Goal: Find specific page/section: Find specific page/section

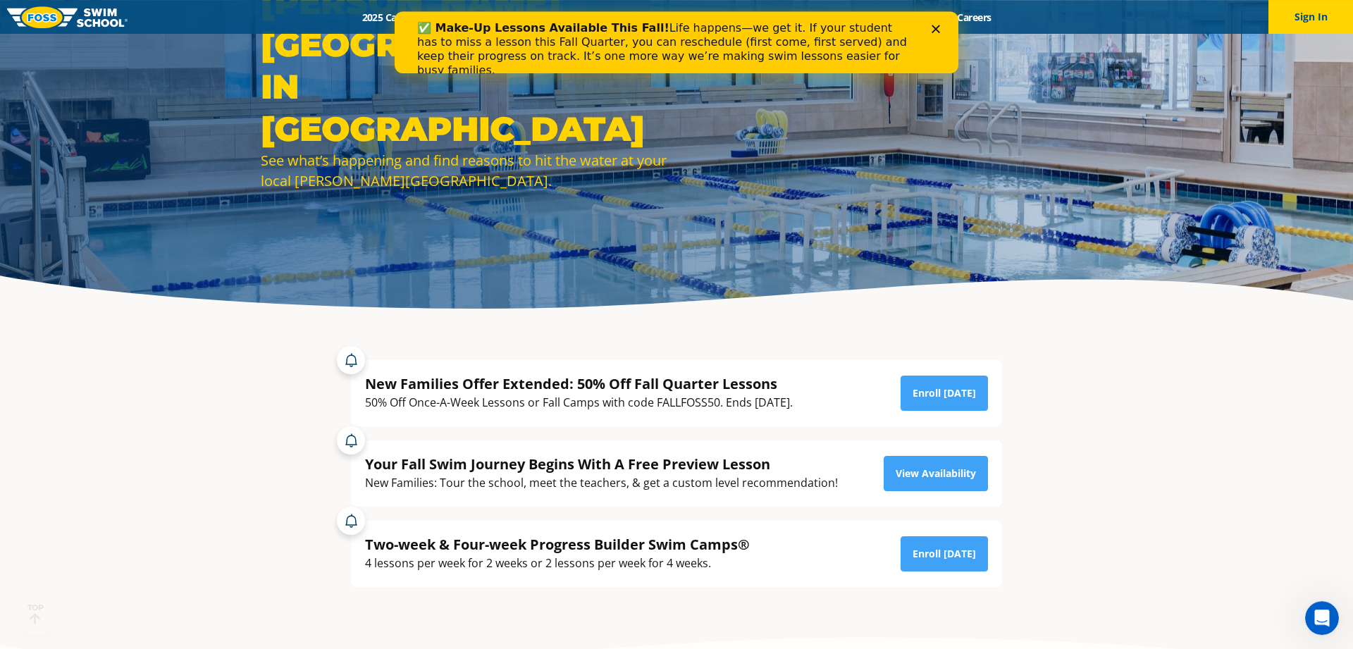
scroll to position [144, 0]
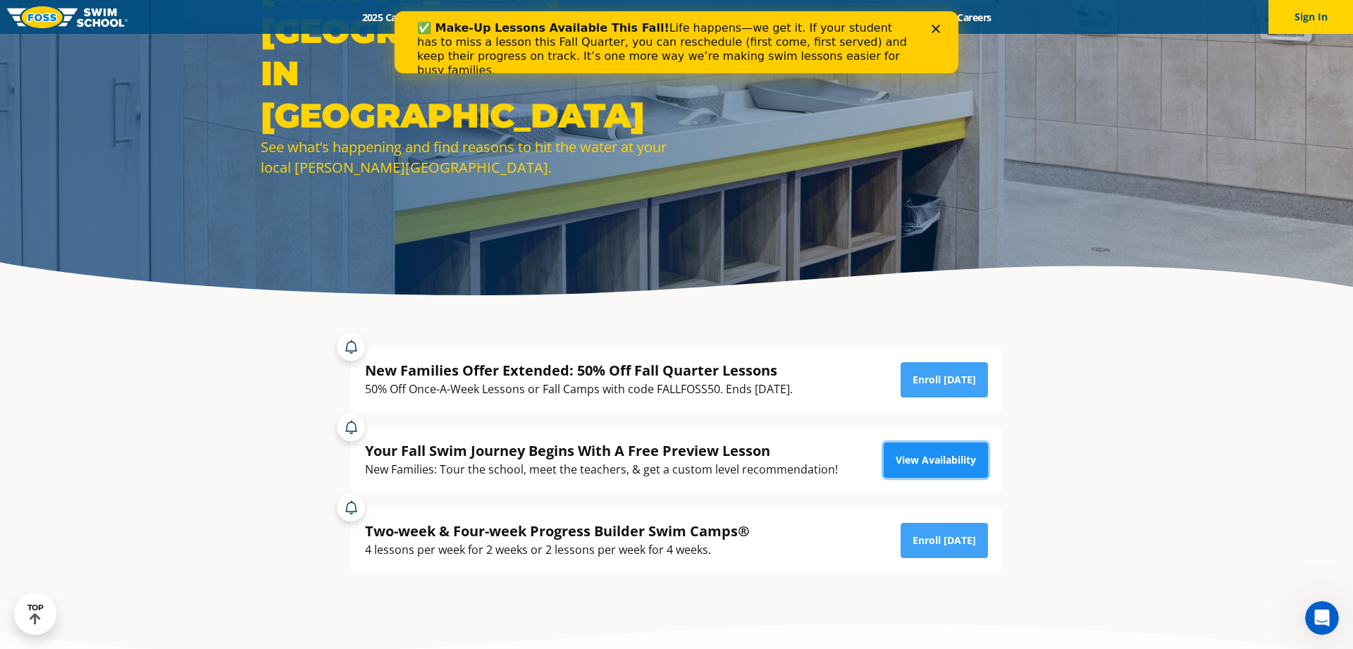
click at [956, 467] on link "View Availability" at bounding box center [936, 460] width 104 height 35
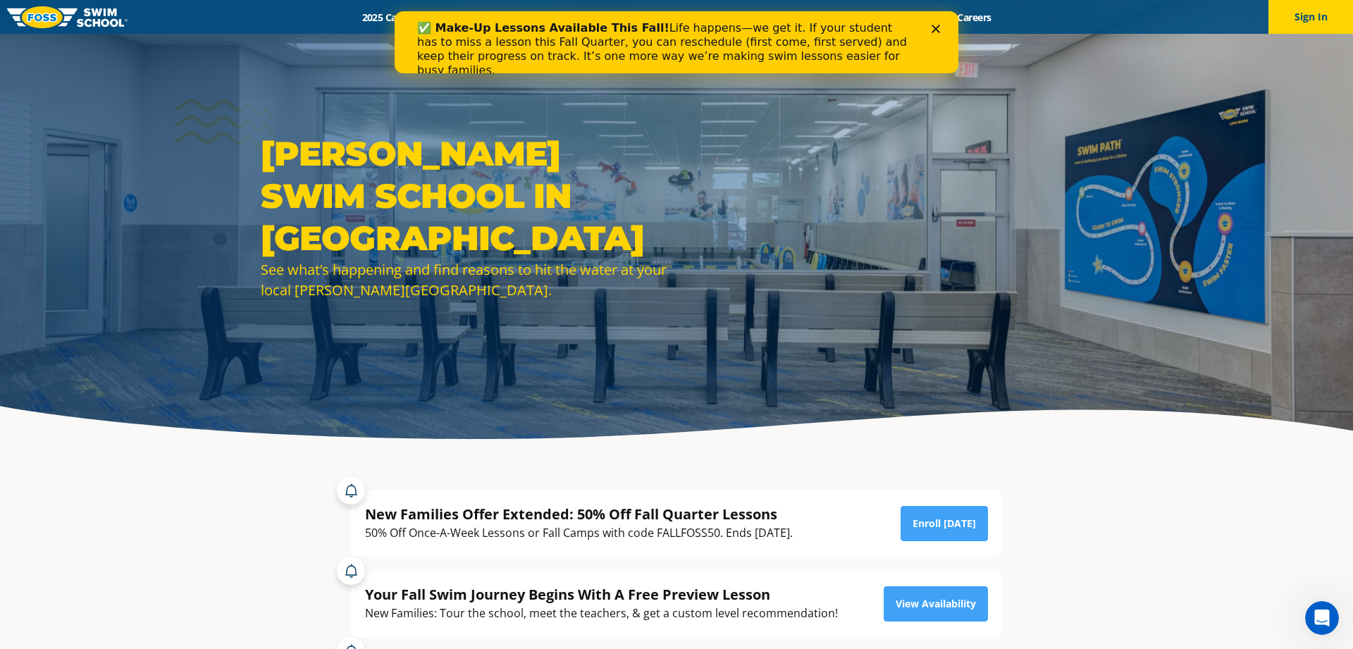
click at [943, 31] on div "Close" at bounding box center [939, 28] width 14 height 8
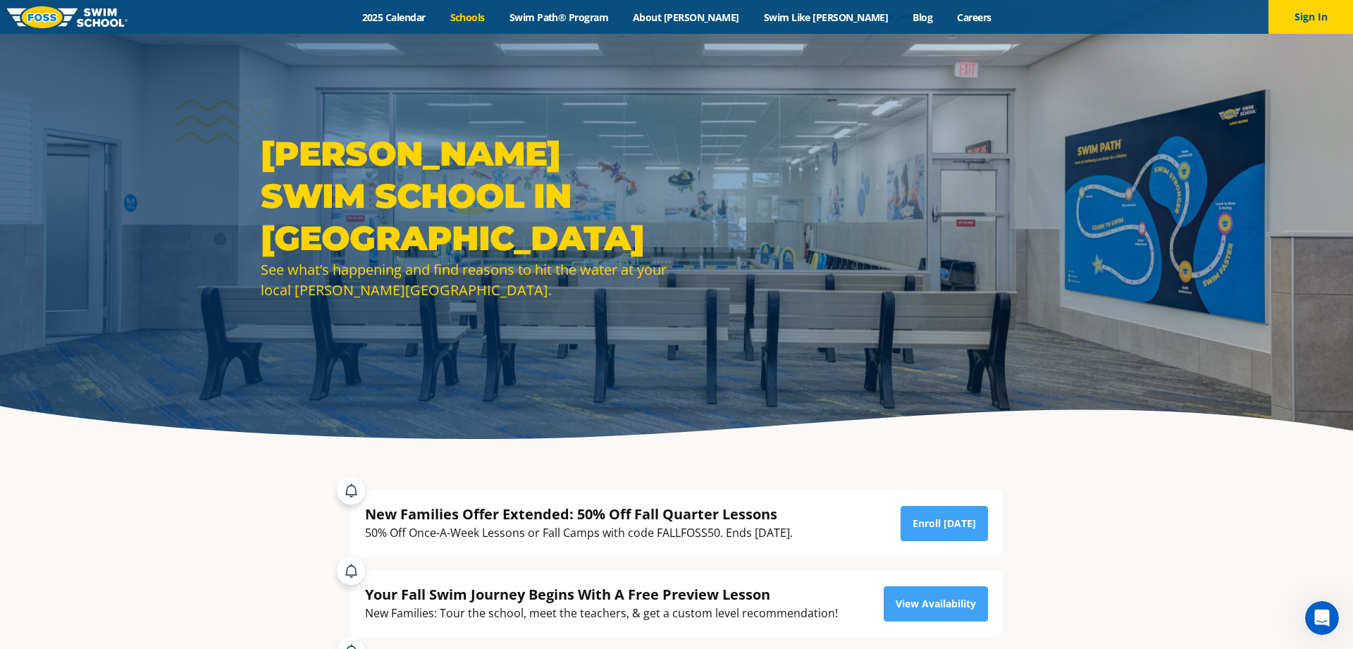
click at [497, 22] on link "Schools" at bounding box center [467, 17] width 59 height 13
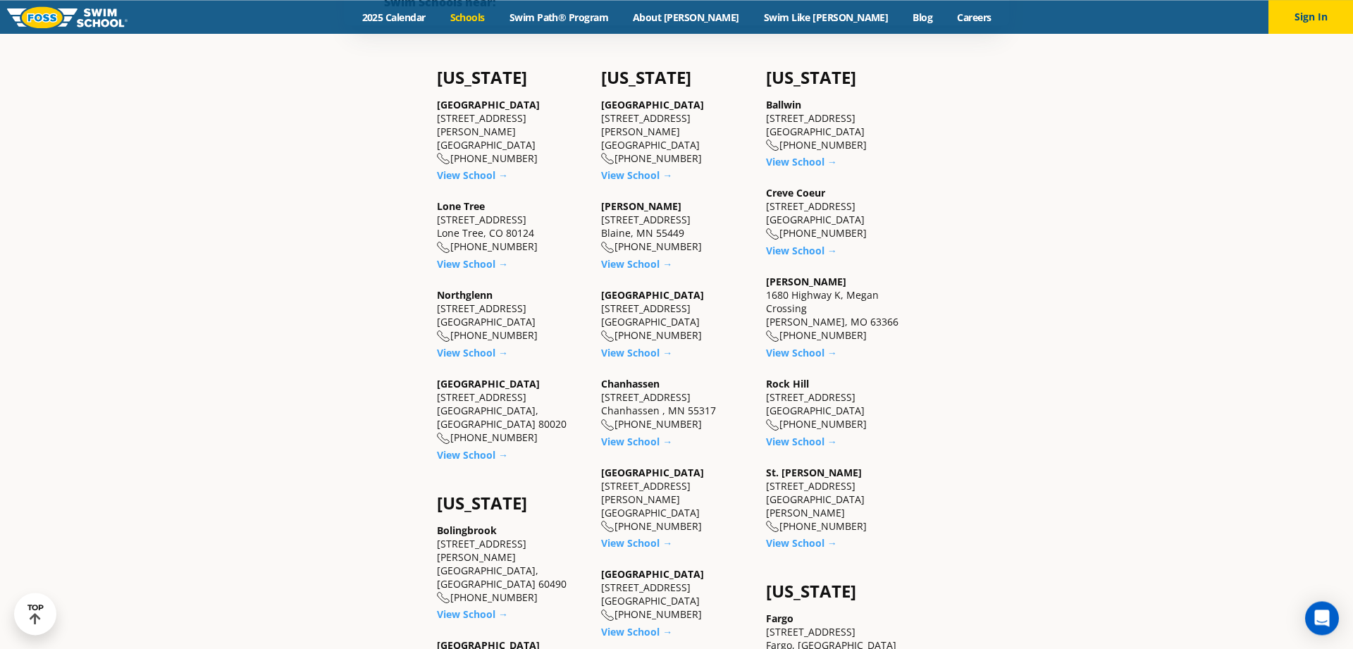
scroll to position [503, 0]
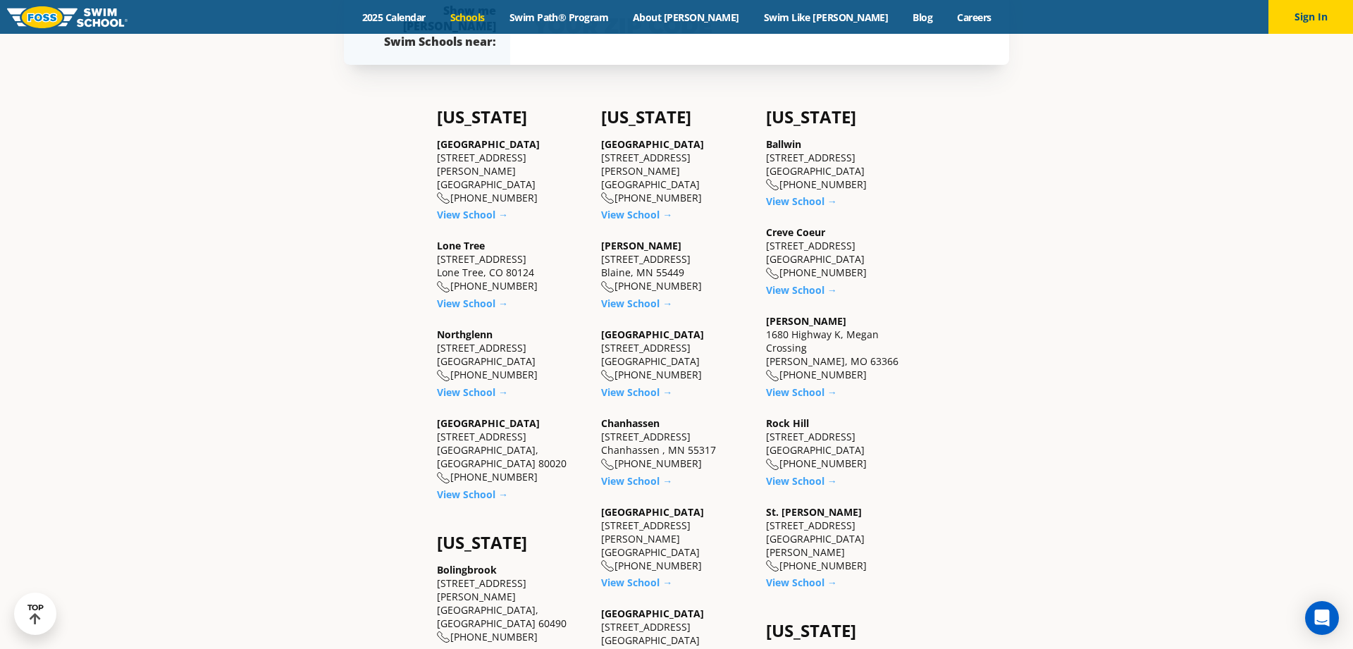
drag, startPoint x: 768, startPoint y: 159, endPoint x: 848, endPoint y: 169, distance: 80.9
click at [848, 169] on div "Ballwin 14880 Manchester Road Ballwin, MO 63011 (636) 317-3677" at bounding box center [841, 164] width 150 height 54
copy div "14880 Manchester Road Ballwin, MO 63011"
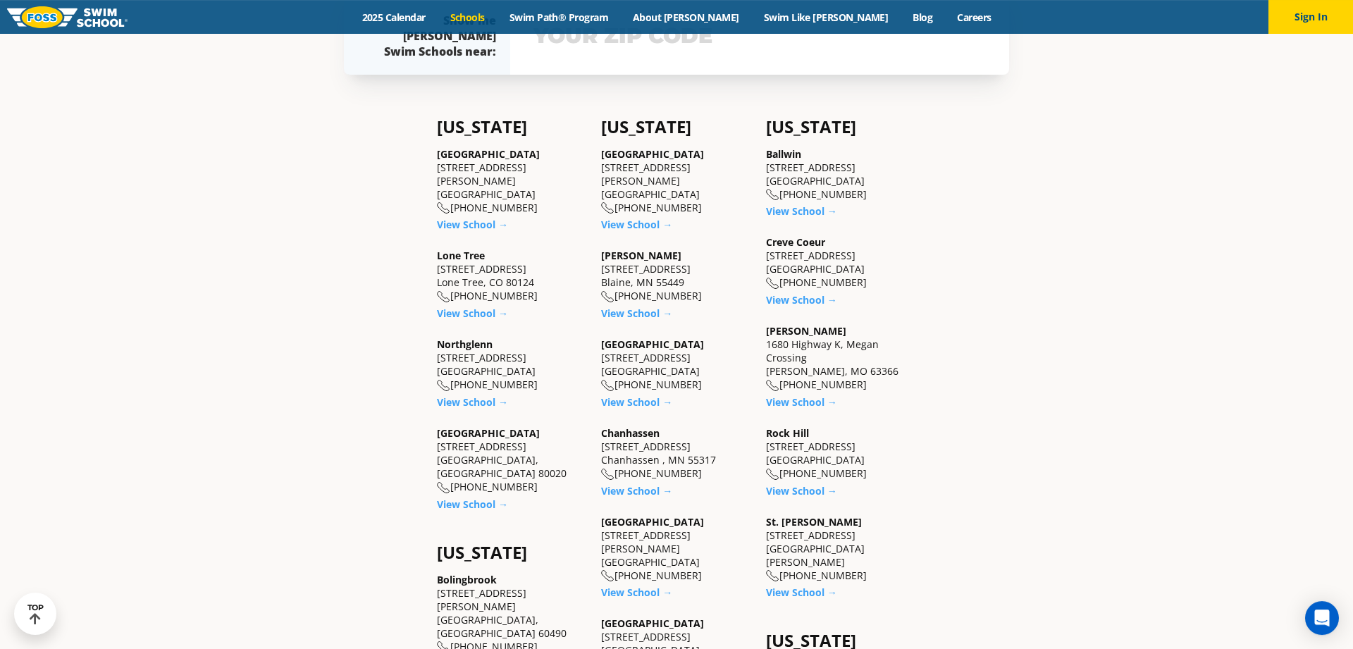
scroll to position [431, 0]
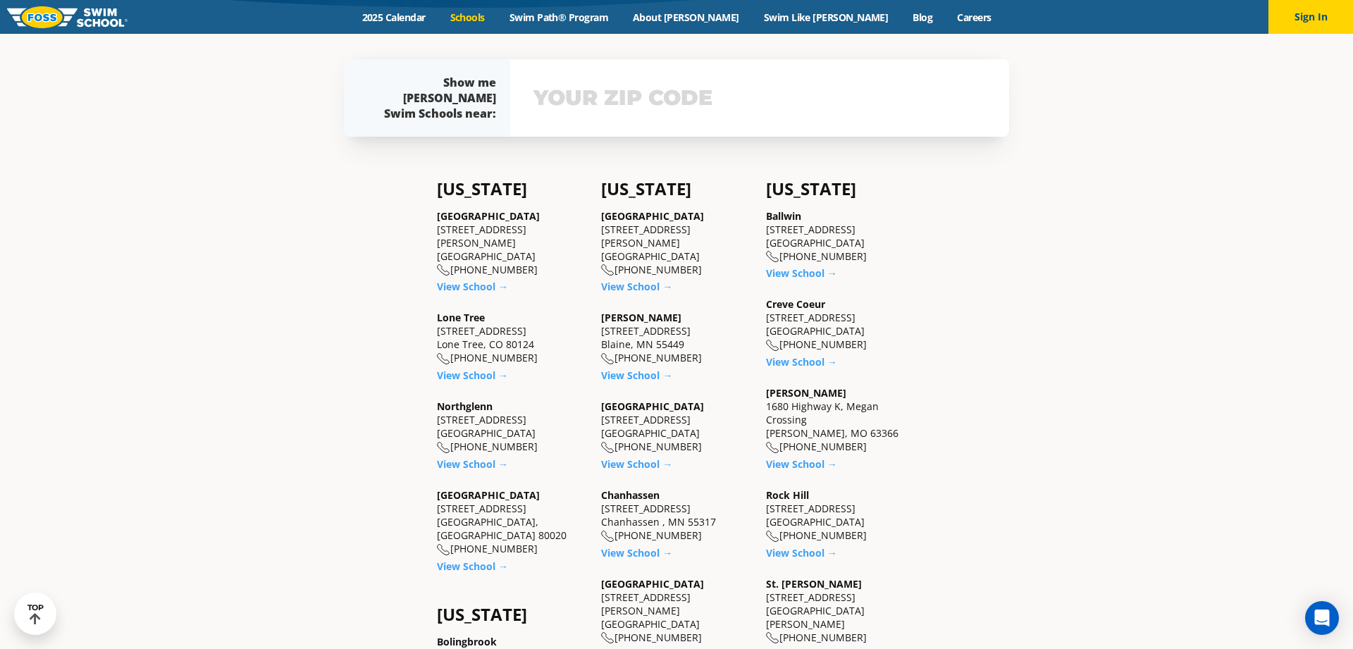
click at [1162, 240] on div "Find a Swim School Near You Find a Swim School Near You Foss Swim School has 33…" at bounding box center [676, 596] width 1353 height 1987
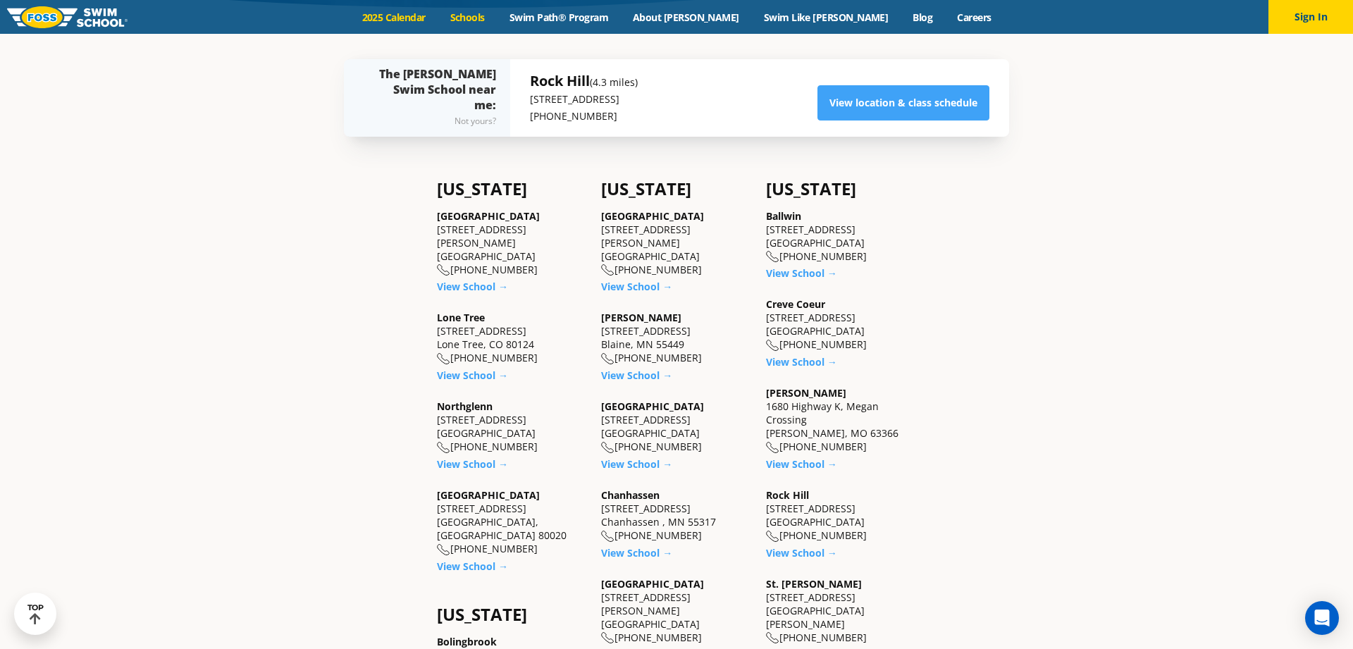
click at [438, 18] on link "2025 Calendar" at bounding box center [394, 17] width 88 height 13
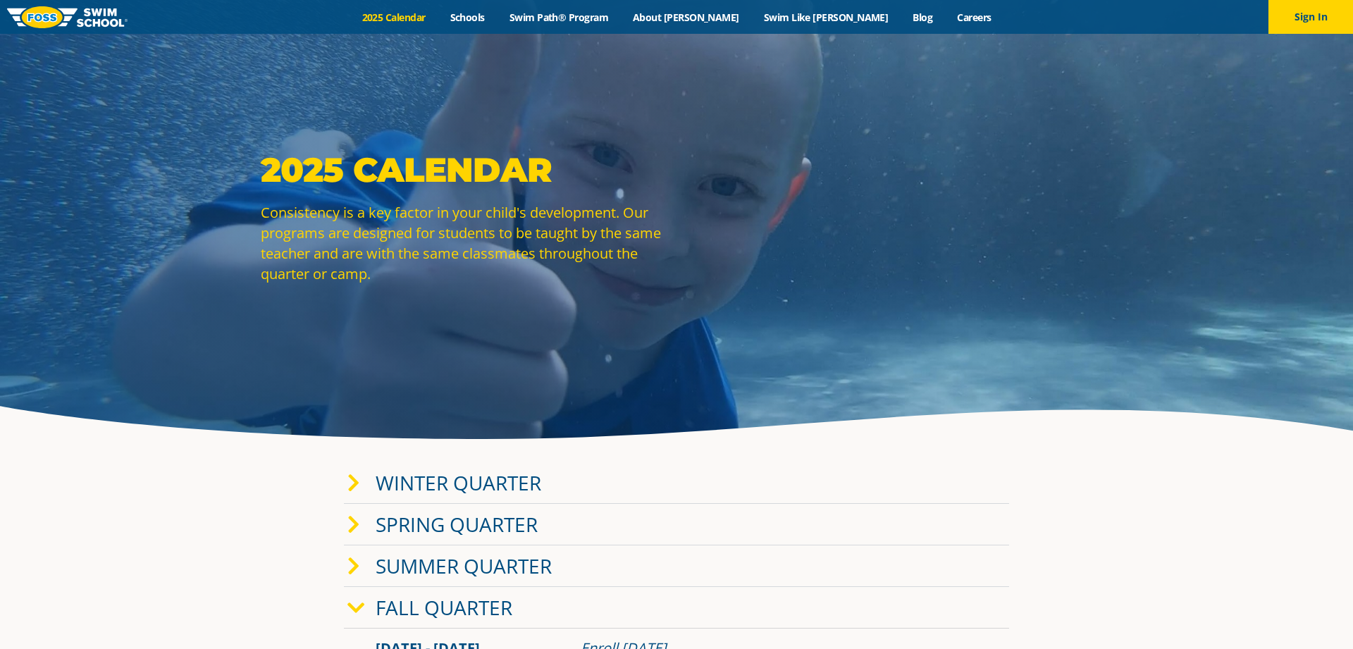
click at [497, 17] on link "Schools" at bounding box center [467, 17] width 59 height 13
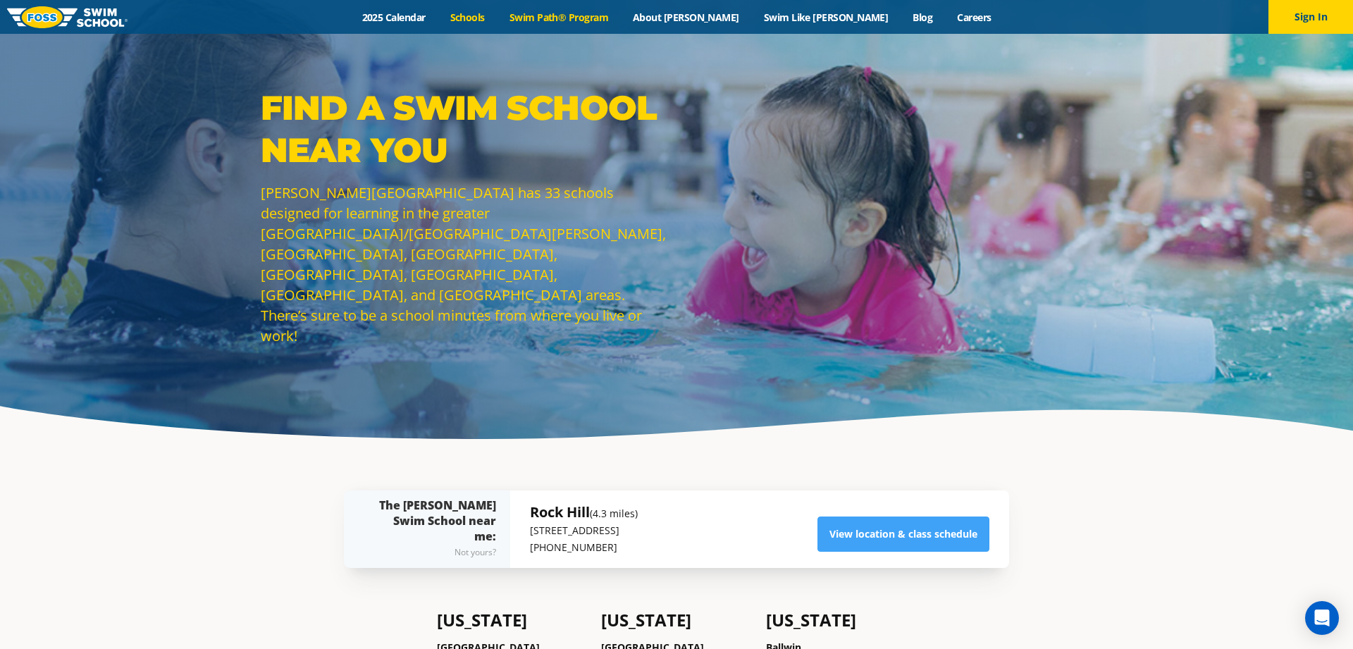
click at [611, 11] on link "Swim Path® Program" at bounding box center [558, 17] width 123 height 13
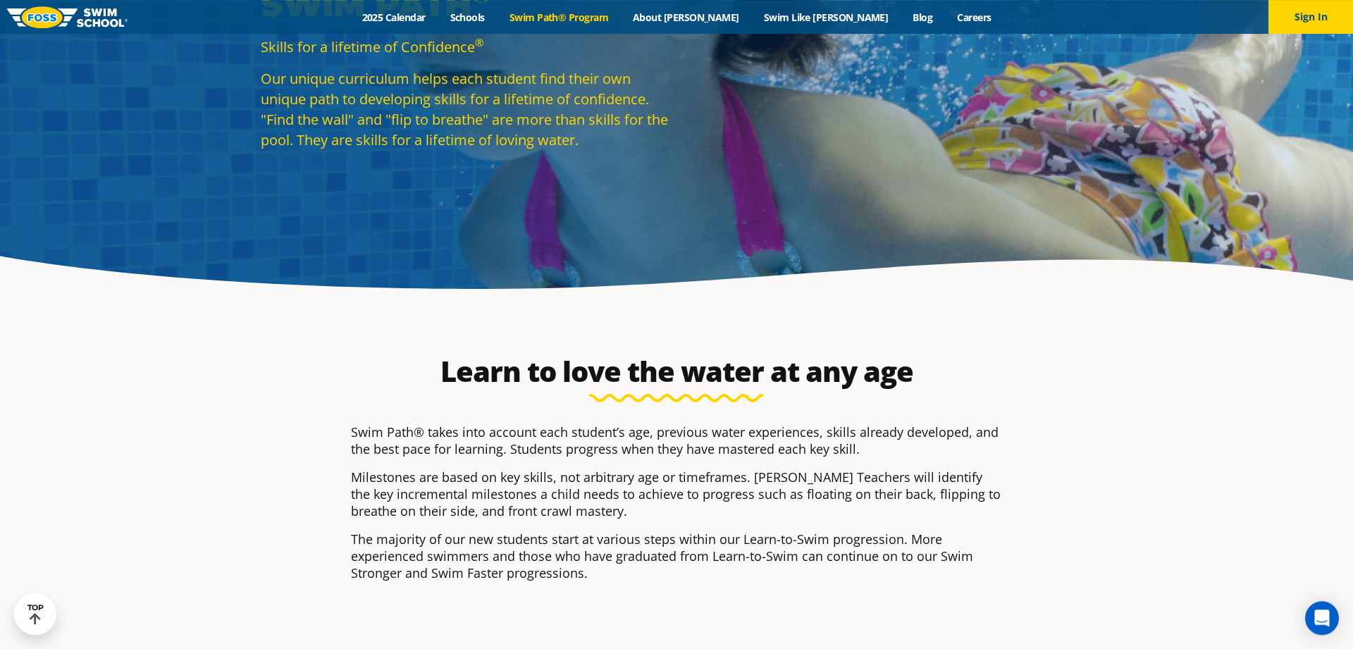
scroll to position [144, 0]
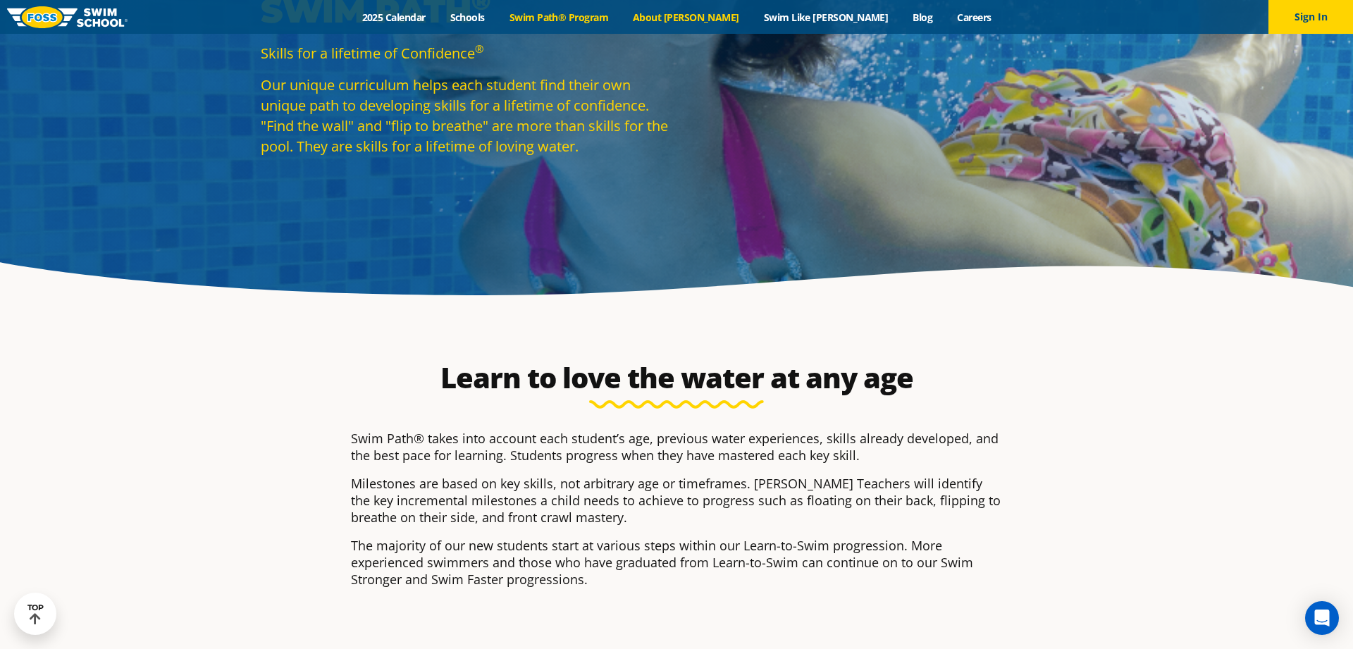
click at [712, 20] on link "About [PERSON_NAME]" at bounding box center [686, 17] width 131 height 13
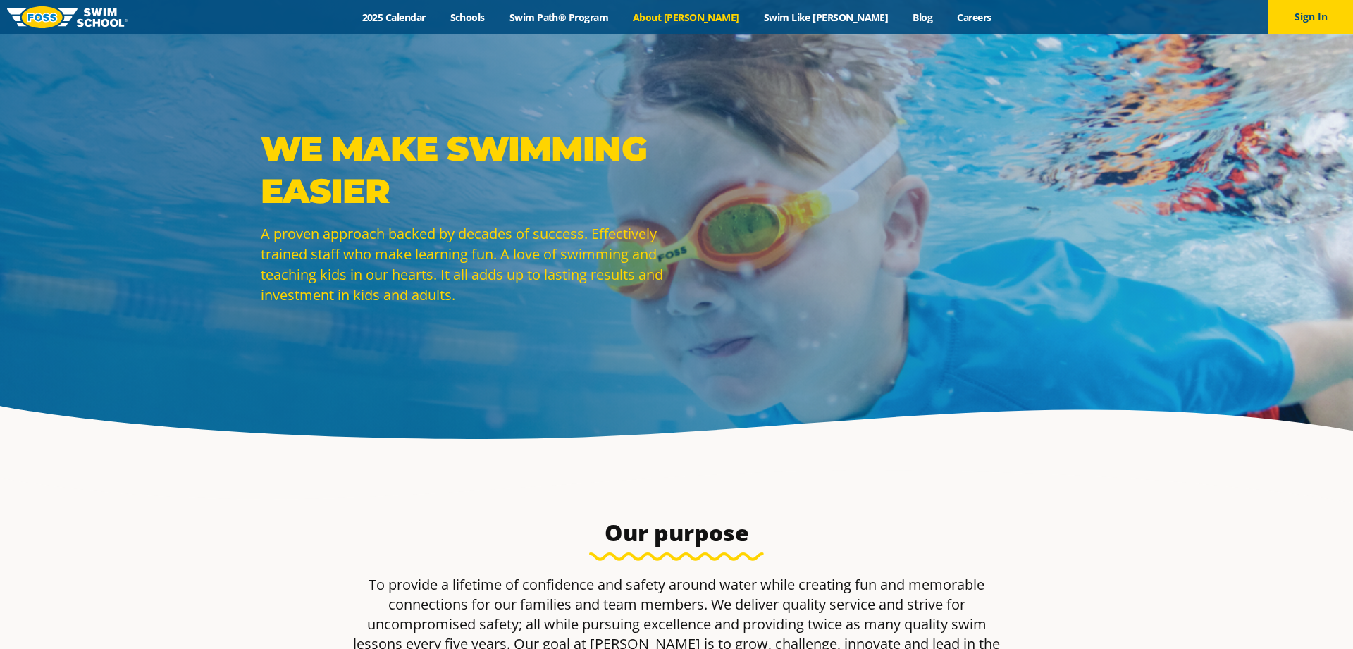
click at [797, 14] on link "Swim Like [PERSON_NAME]" at bounding box center [825, 17] width 149 height 13
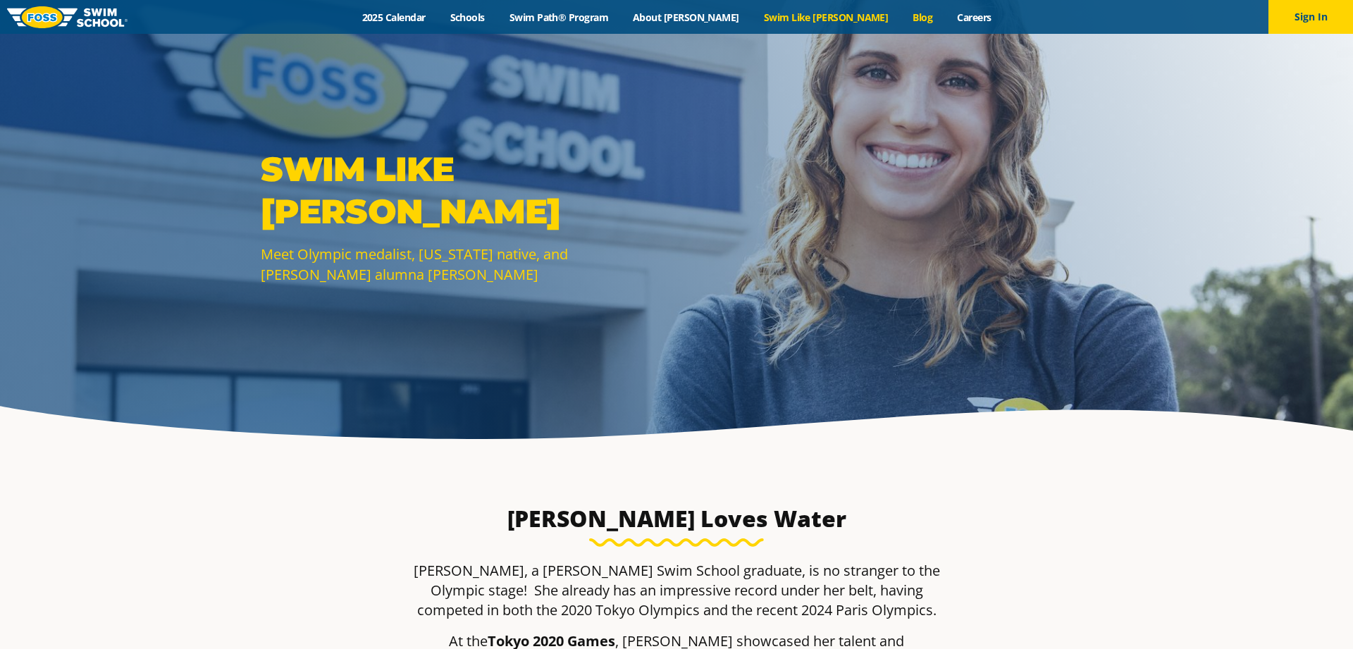
click at [901, 23] on link "Blog" at bounding box center [923, 17] width 44 height 13
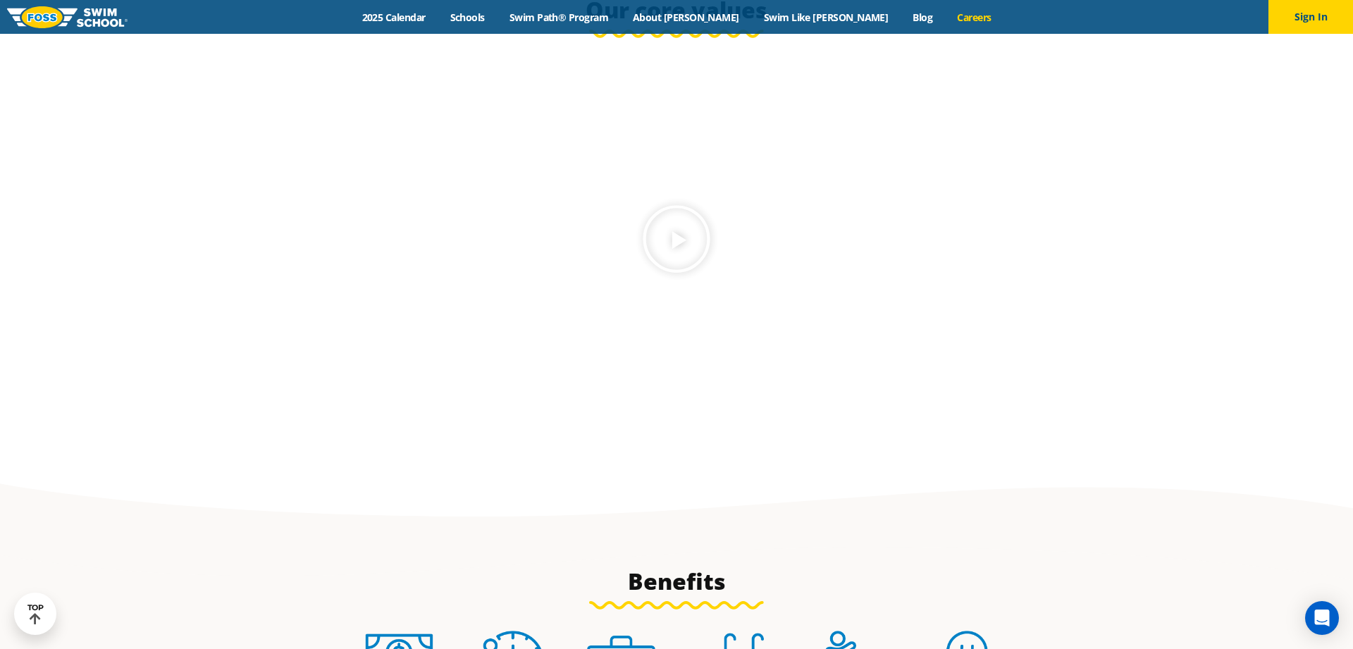
scroll to position [1366, 0]
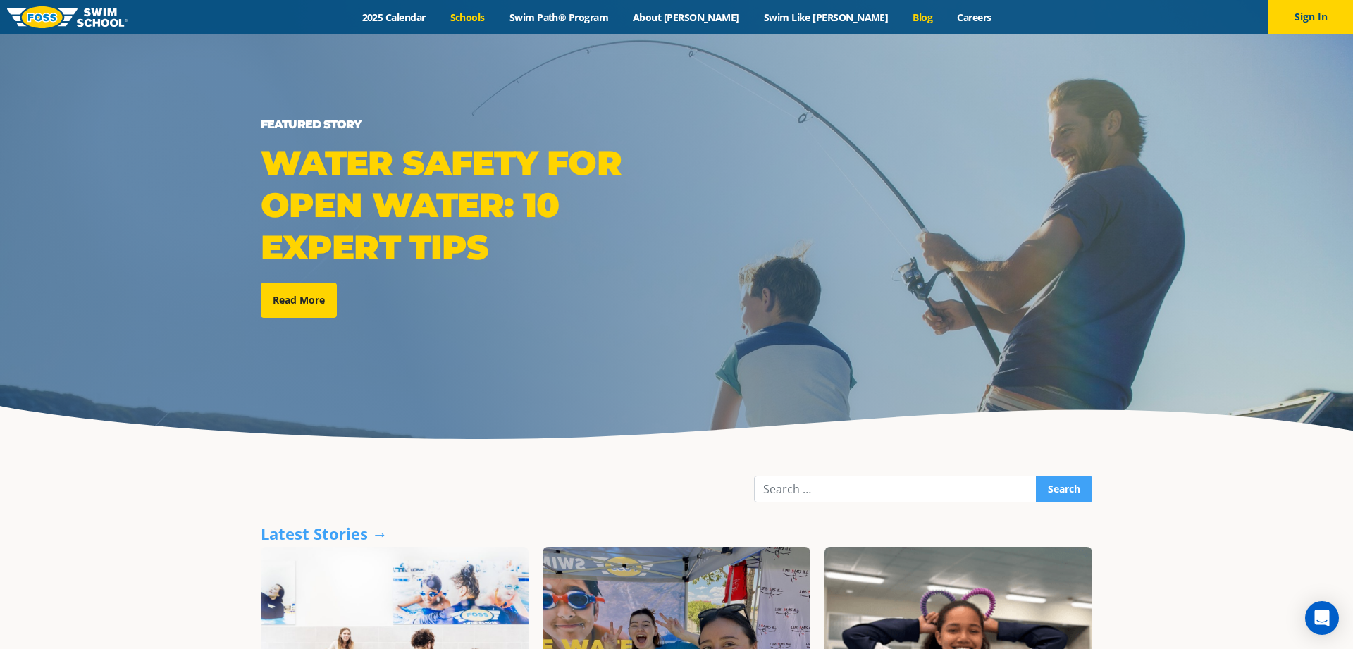
click at [497, 21] on link "Schools" at bounding box center [467, 17] width 59 height 13
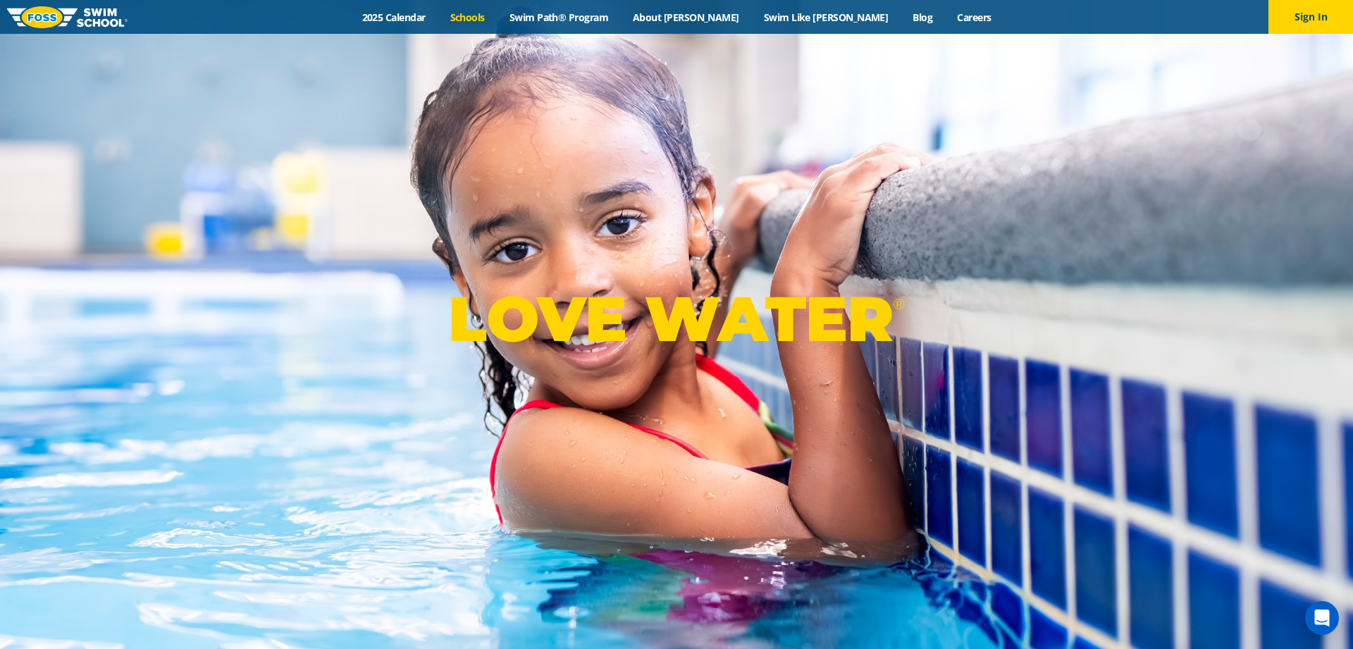
click at [497, 16] on link "Schools" at bounding box center [467, 17] width 59 height 13
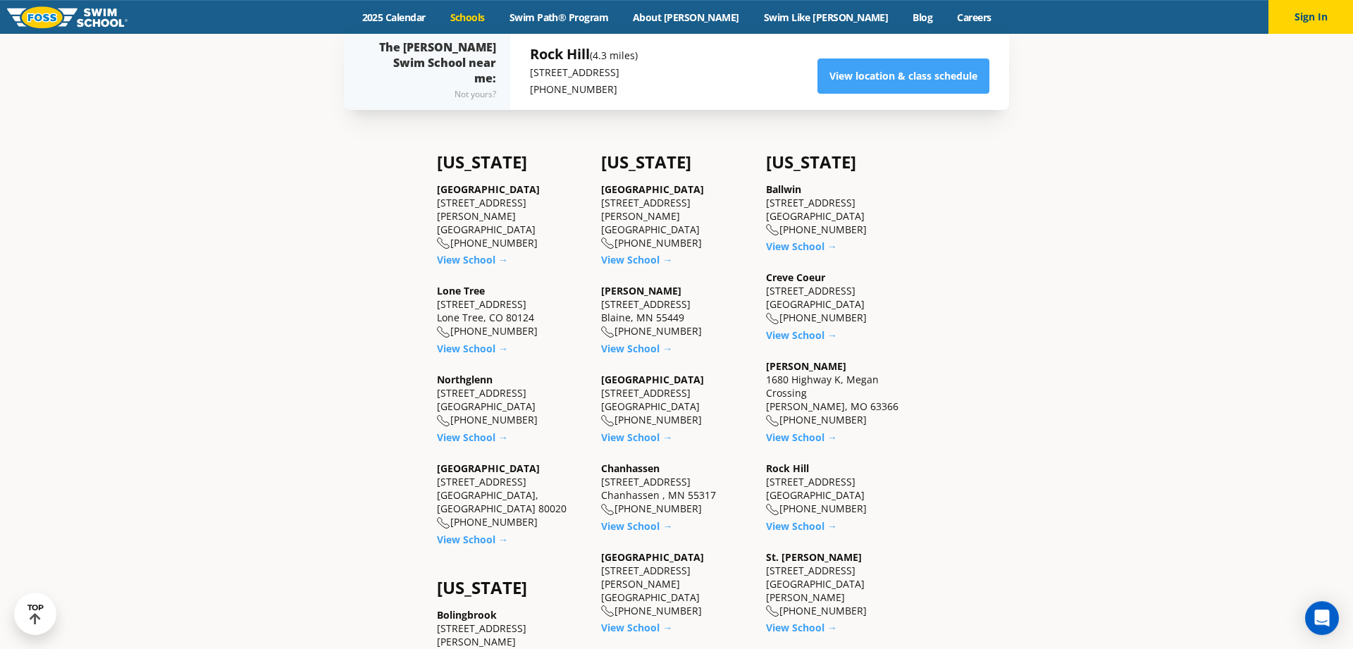
scroll to position [503, 0]
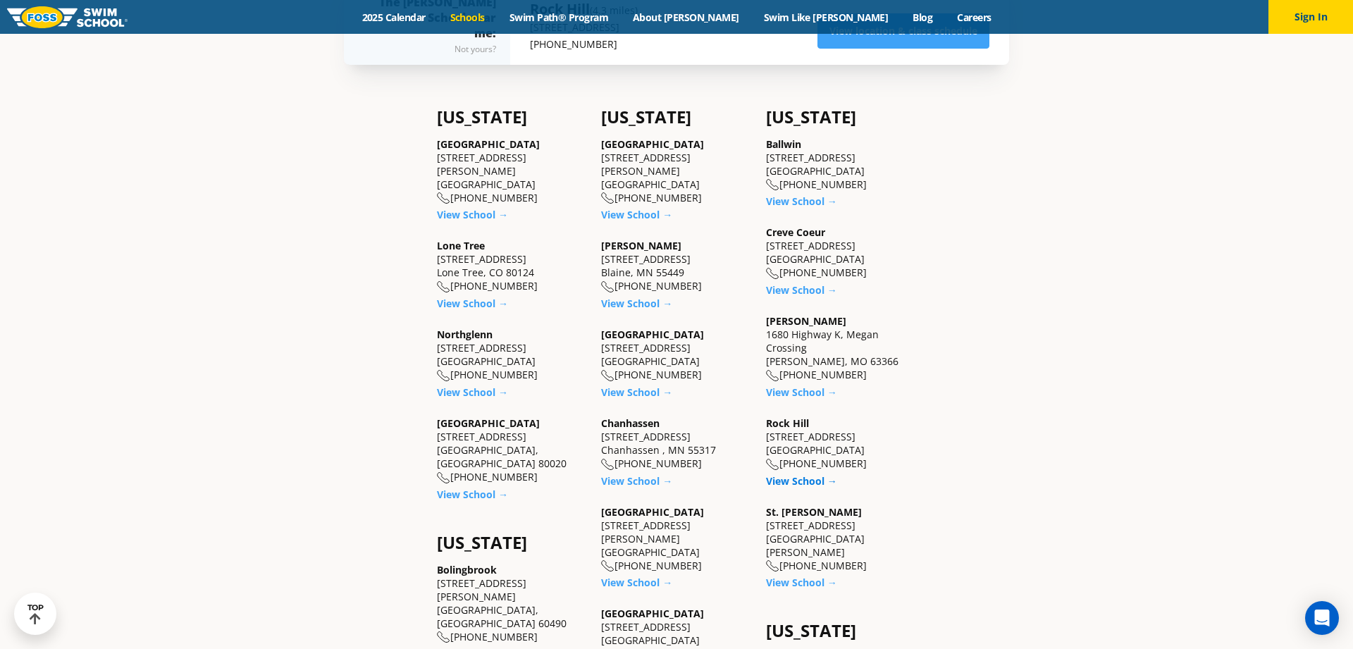
click at [786, 476] on link "View School →" at bounding box center [801, 480] width 71 height 13
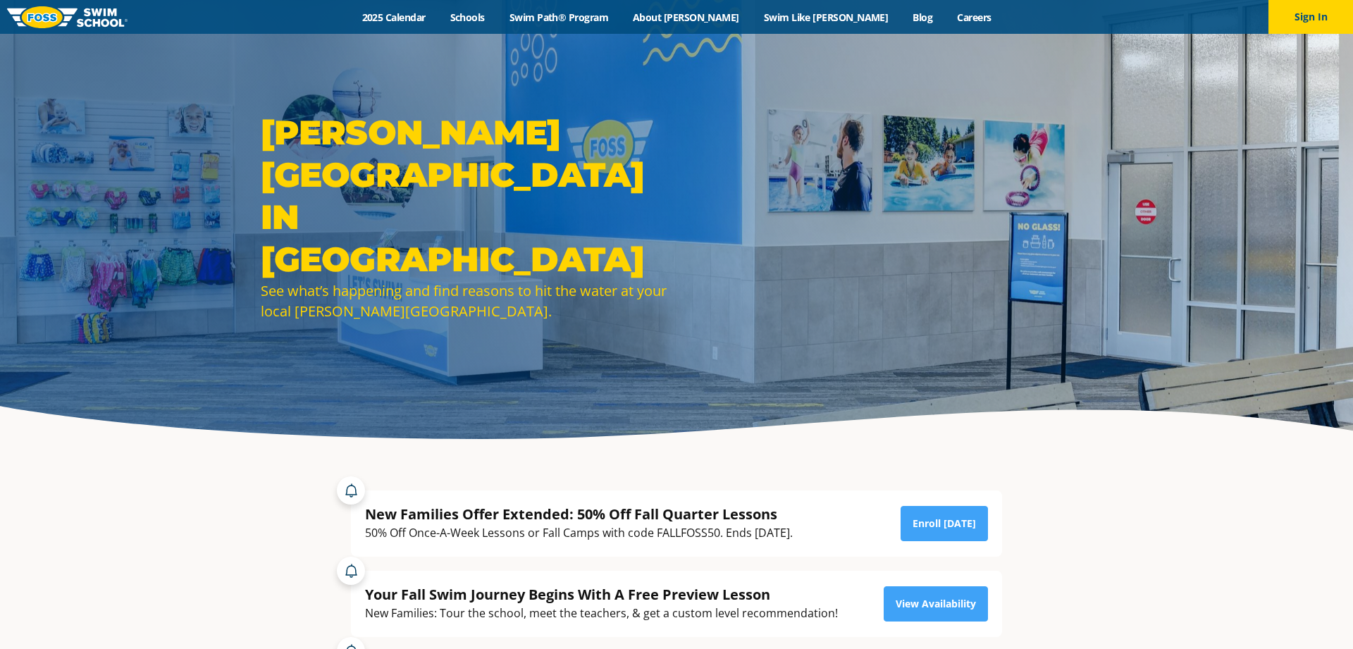
scroll to position [288, 0]
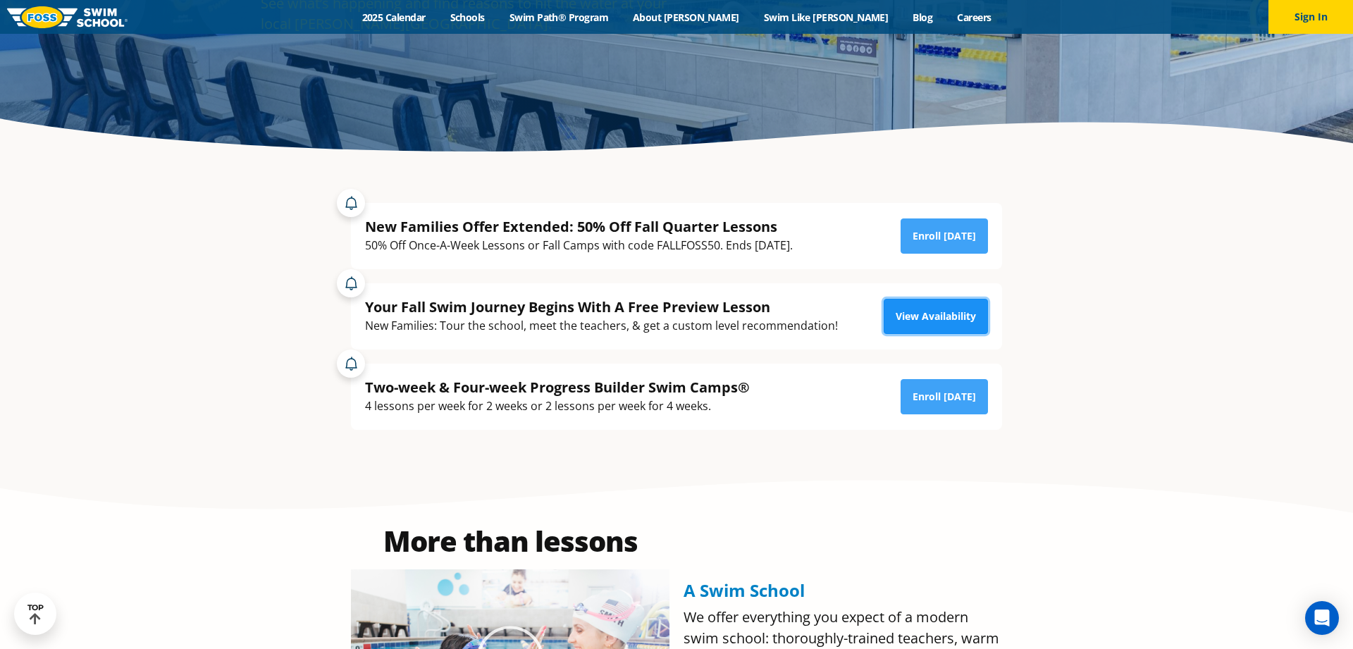
click at [951, 320] on link "View Availability" at bounding box center [936, 316] width 104 height 35
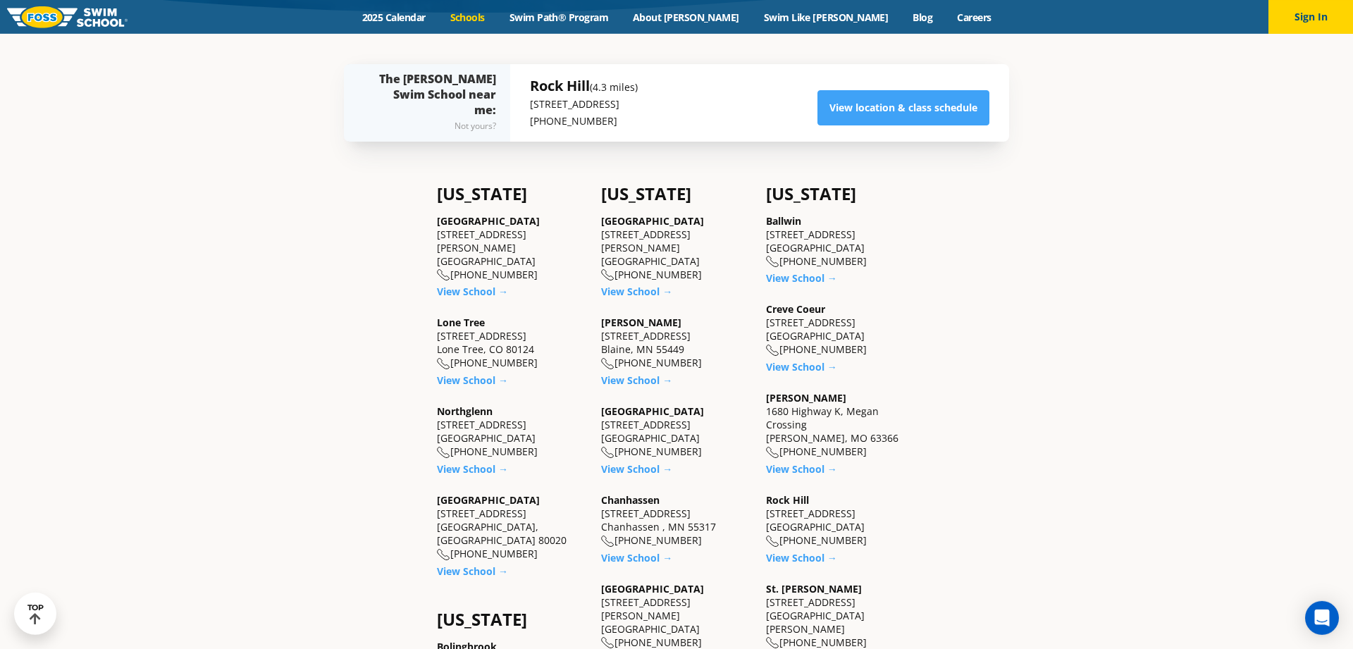
scroll to position [431, 0]
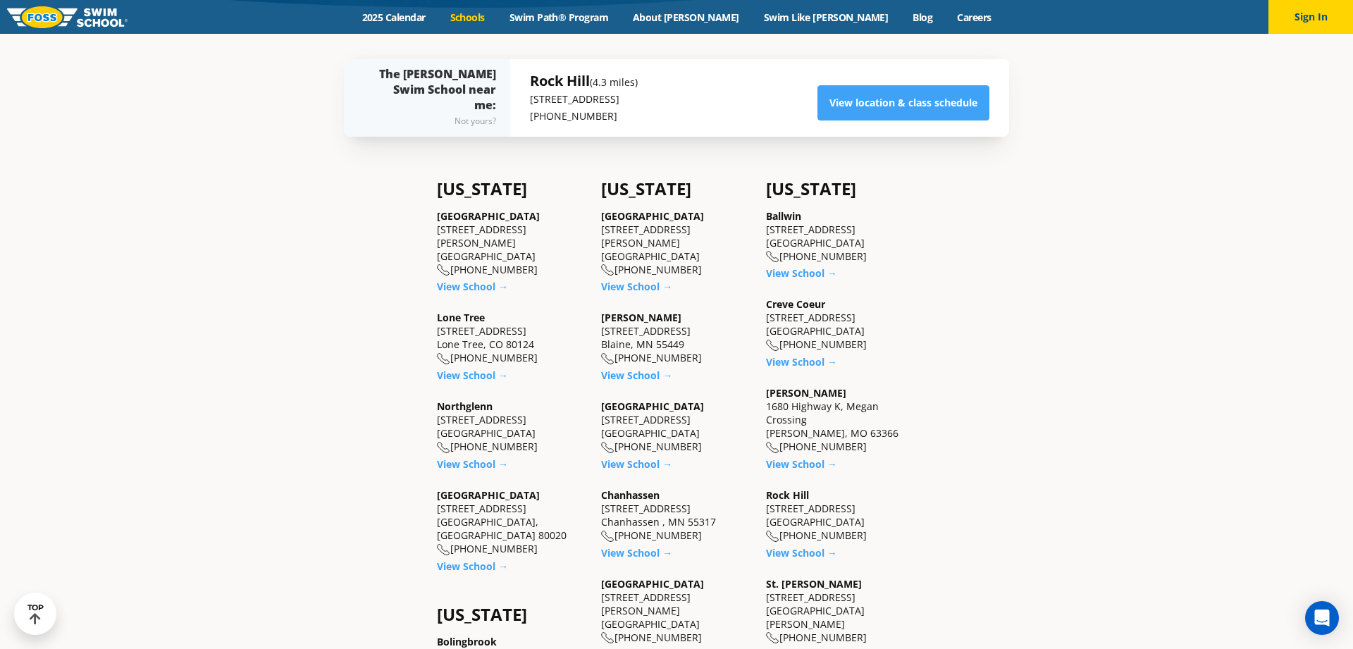
drag, startPoint x: 763, startPoint y: 487, endPoint x: 875, endPoint y: 537, distance: 122.1
copy div "[GEOGRAPHIC_DATA] [STREET_ADDRESS] [PHONE_NUMBER]"
click at [797, 552] on link "View School →" at bounding box center [801, 552] width 71 height 13
